Goal: Task Accomplishment & Management: Complete application form

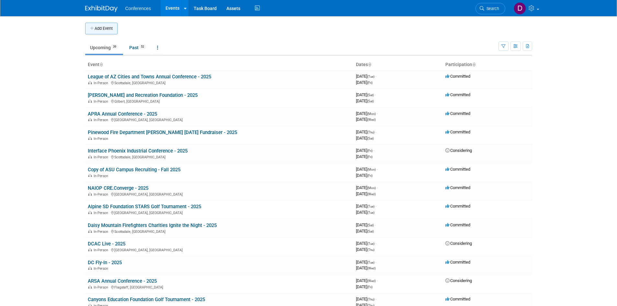
click at [99, 31] on button "Add Event" at bounding box center [101, 29] width 32 height 12
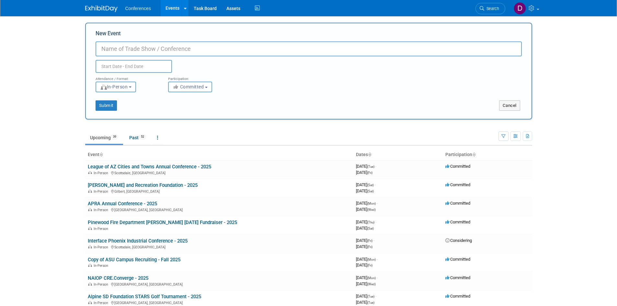
click at [273, 50] on input "New Event" at bounding box center [308, 48] width 426 height 15
paste input "Reservation Economic Summit"
type input "Reservation Economic Summit - 2026"
click at [129, 67] on input "text" at bounding box center [133, 66] width 76 height 13
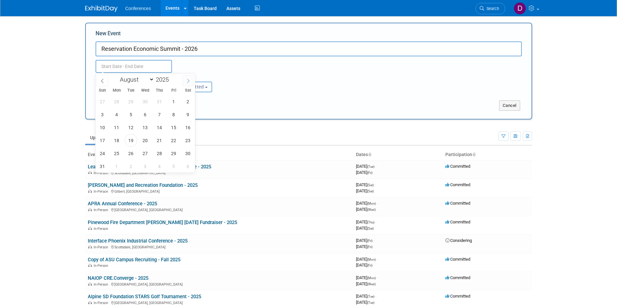
click at [189, 81] on icon at bounding box center [188, 81] width 5 height 5
select select "11"
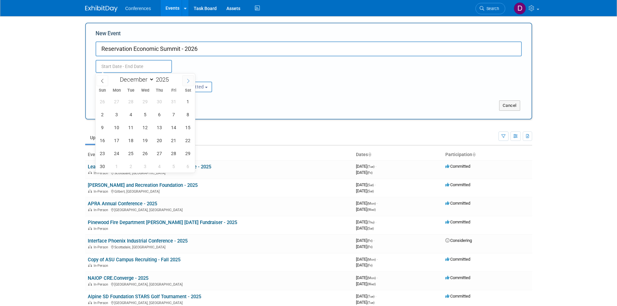
click at [189, 81] on icon at bounding box center [188, 81] width 5 height 5
type input "2026"
click at [189, 81] on icon at bounding box center [188, 81] width 5 height 5
select select "2"
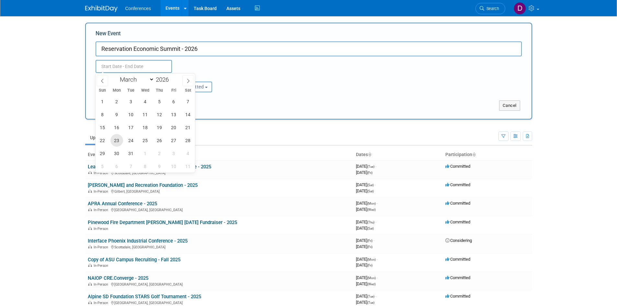
click at [117, 140] on span "23" at bounding box center [116, 140] width 13 height 13
click at [157, 140] on span "26" at bounding box center [159, 140] width 13 height 13
type input "[DATE] to [DATE]"
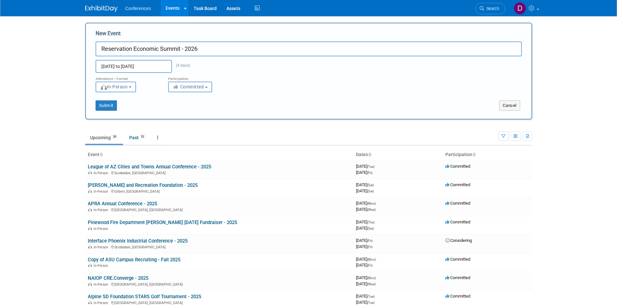
click at [186, 85] on span "Committed" at bounding box center [188, 86] width 31 height 5
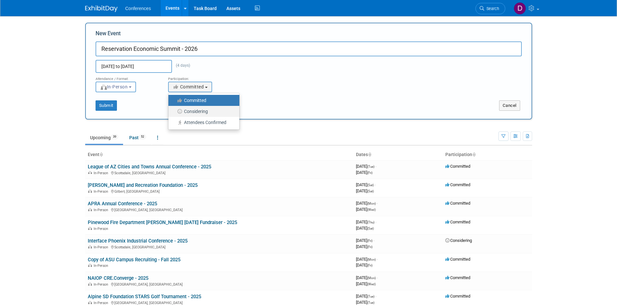
click at [191, 110] on label "Considering" at bounding box center [202, 111] width 61 height 8
click at [174, 110] on input "Considering" at bounding box center [172, 111] width 4 height 4
select select "2"
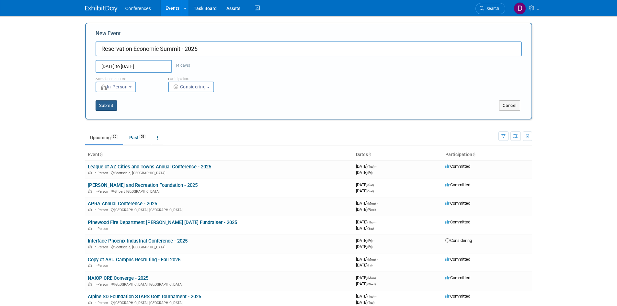
click at [106, 107] on button "Submit" at bounding box center [105, 105] width 21 height 10
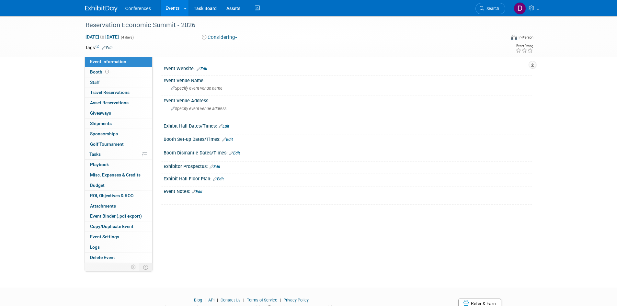
click at [203, 68] on link "Edit" at bounding box center [201, 69] width 11 height 5
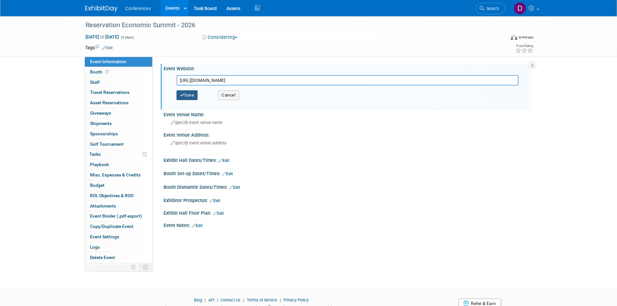
type input "https://ncaied.org/events/event/2026/03/26/save-the-date-res-2026/530313"
click at [193, 93] on button "Save" at bounding box center [186, 95] width 21 height 10
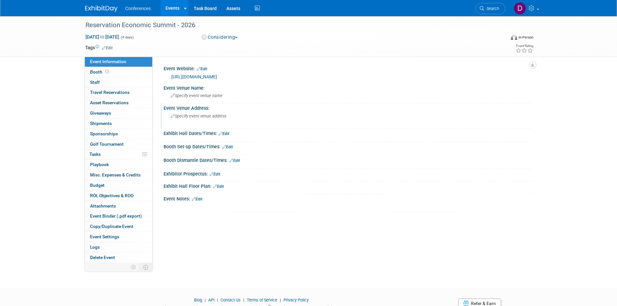
click at [225, 118] on div "Specify event venue address" at bounding box center [240, 118] width 144 height 15
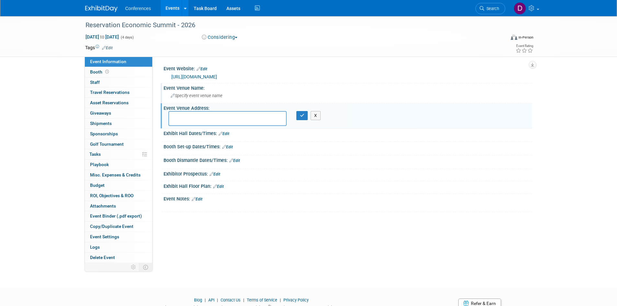
click at [220, 95] on span "Specify event venue name" at bounding box center [197, 95] width 52 height 5
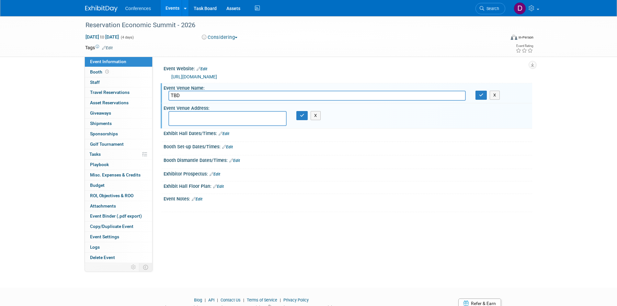
type input "TBD"
click at [217, 119] on textarea at bounding box center [227, 118] width 118 height 15
type textarea "[GEOGRAPHIC_DATA], [GEOGRAPHIC_DATA]"
click at [301, 115] on icon "button" at bounding box center [302, 115] width 5 height 4
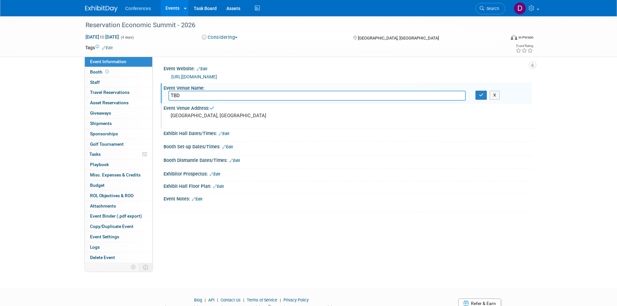
click at [277, 156] on div "Booth Dismantle Dates/Times: Edit" at bounding box center [347, 159] width 368 height 8
click at [481, 96] on icon "button" at bounding box center [481, 95] width 5 height 4
